Goal: Information Seeking & Learning: Learn about a topic

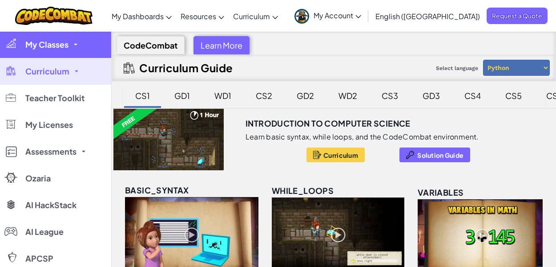
click at [45, 42] on span "My Classes" at bounding box center [46, 45] width 43 height 8
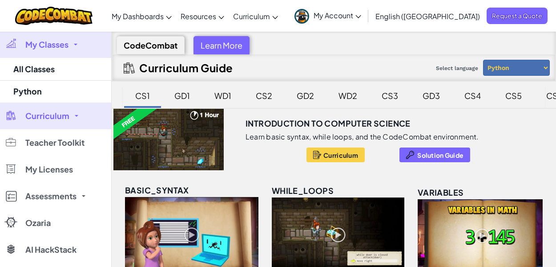
click at [45, 42] on span "My Classes" at bounding box center [46, 45] width 43 height 8
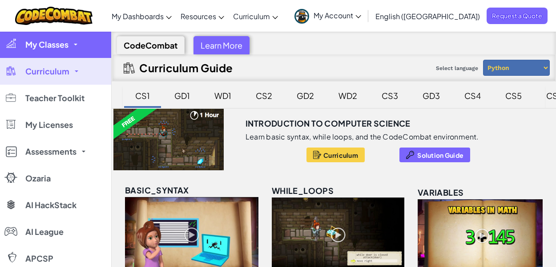
click at [45, 42] on span "My Classes" at bounding box center [46, 45] width 43 height 8
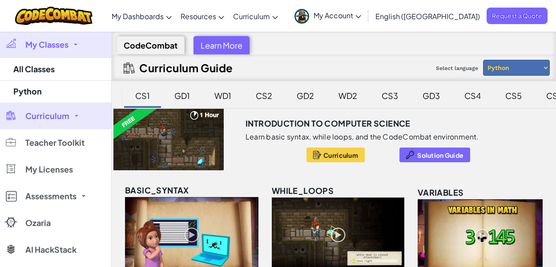
click at [366, 20] on link "My Account" at bounding box center [328, 16] width 76 height 28
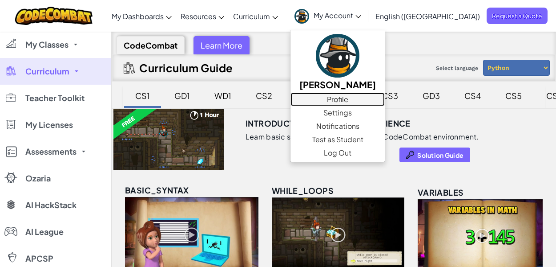
click at [382, 98] on link "Profile" at bounding box center [338, 99] width 94 height 13
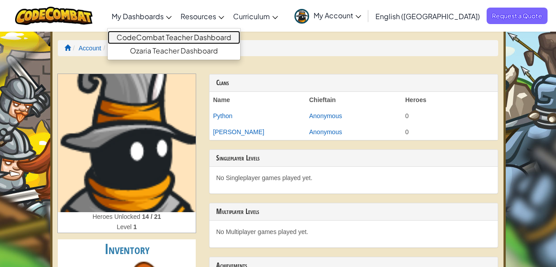
click at [181, 36] on link "CodeCombat Teacher Dashboard" at bounding box center [174, 37] width 133 height 13
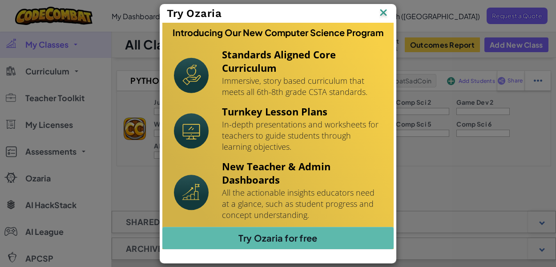
click at [381, 12] on img at bounding box center [384, 13] width 12 height 13
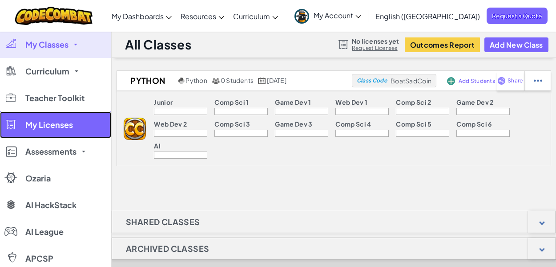
click at [62, 126] on span "My Licenses" at bounding box center [49, 125] width 48 height 8
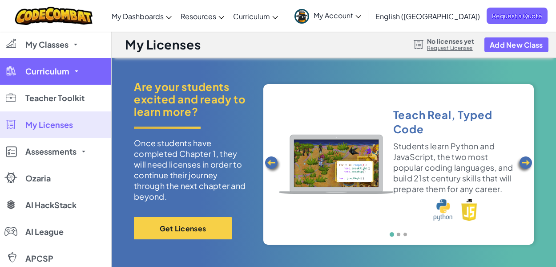
click at [57, 73] on span "Curriculum" at bounding box center [47, 71] width 44 height 8
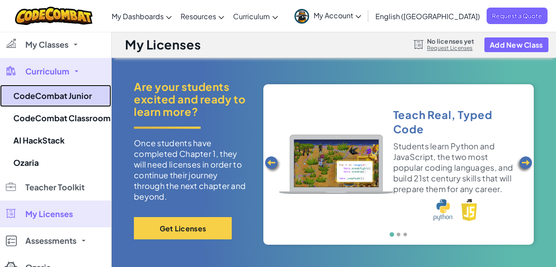
click at [53, 90] on link "CodeCombat Junior" at bounding box center [55, 96] width 111 height 22
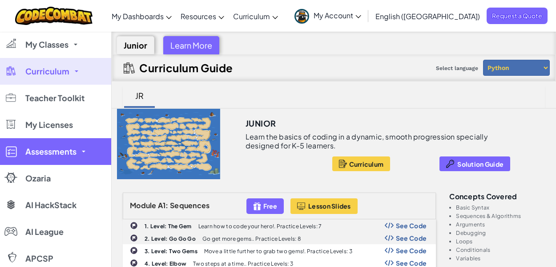
click at [55, 154] on span "Assessments" at bounding box center [50, 151] width 51 height 8
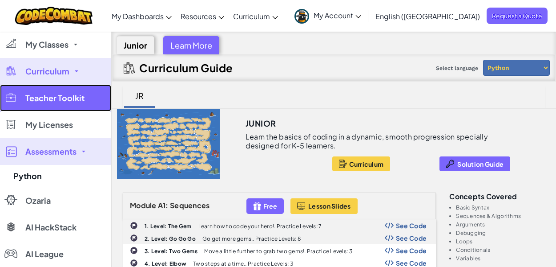
click at [77, 101] on span "Teacher Toolkit" at bounding box center [54, 98] width 59 height 8
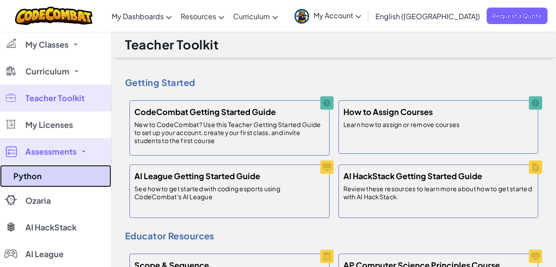
click at [37, 181] on link "Python" at bounding box center [55, 176] width 111 height 22
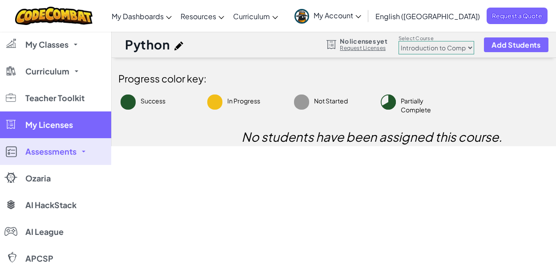
scroll to position [12, 0]
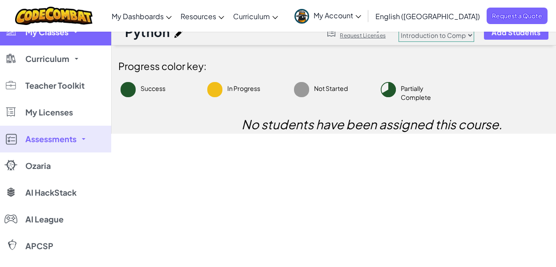
click at [72, 32] on link "My Classes" at bounding box center [55, 32] width 111 height 27
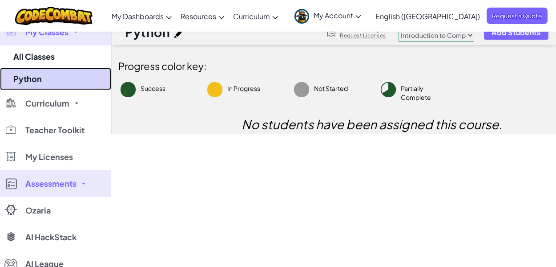
click at [49, 87] on link "Python" at bounding box center [55, 79] width 111 height 22
select select "560f1a9f22961295f9427742"
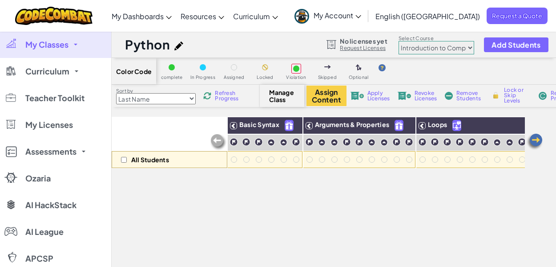
click at [537, 137] on img at bounding box center [535, 142] width 18 height 18
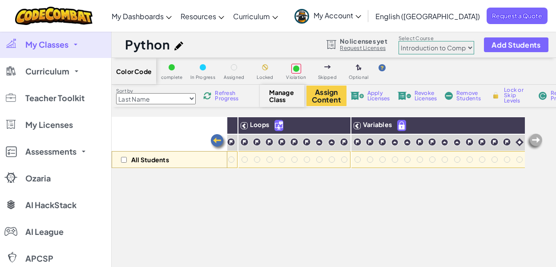
click at [537, 137] on img at bounding box center [535, 142] width 18 height 18
click at [215, 139] on img at bounding box center [219, 142] width 18 height 18
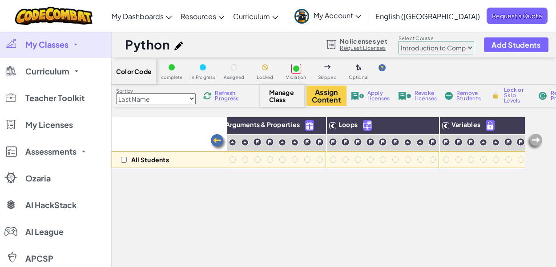
scroll to position [0, 7]
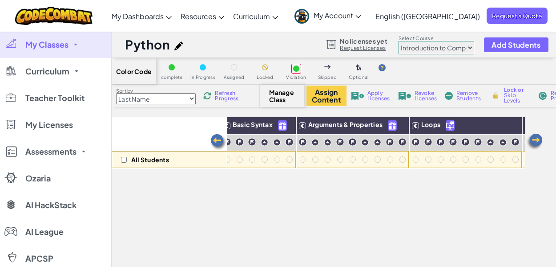
click at [215, 139] on img at bounding box center [219, 142] width 18 height 18
